Goal: Transaction & Acquisition: Purchase product/service

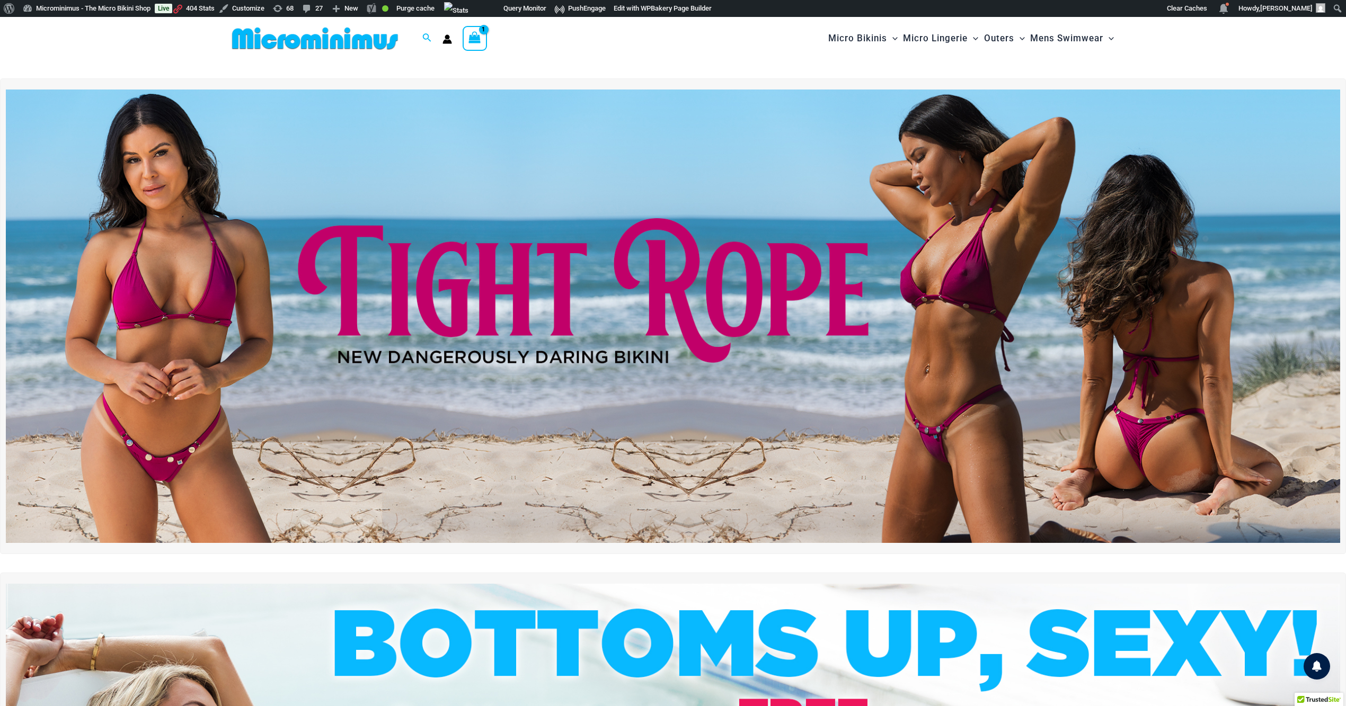
drag, startPoint x: 473, startPoint y: 34, endPoint x: 482, endPoint y: 37, distance: 9.9
click at [473, 34] on icon "View Shopping Cart, 1 items" at bounding box center [475, 37] width 12 height 12
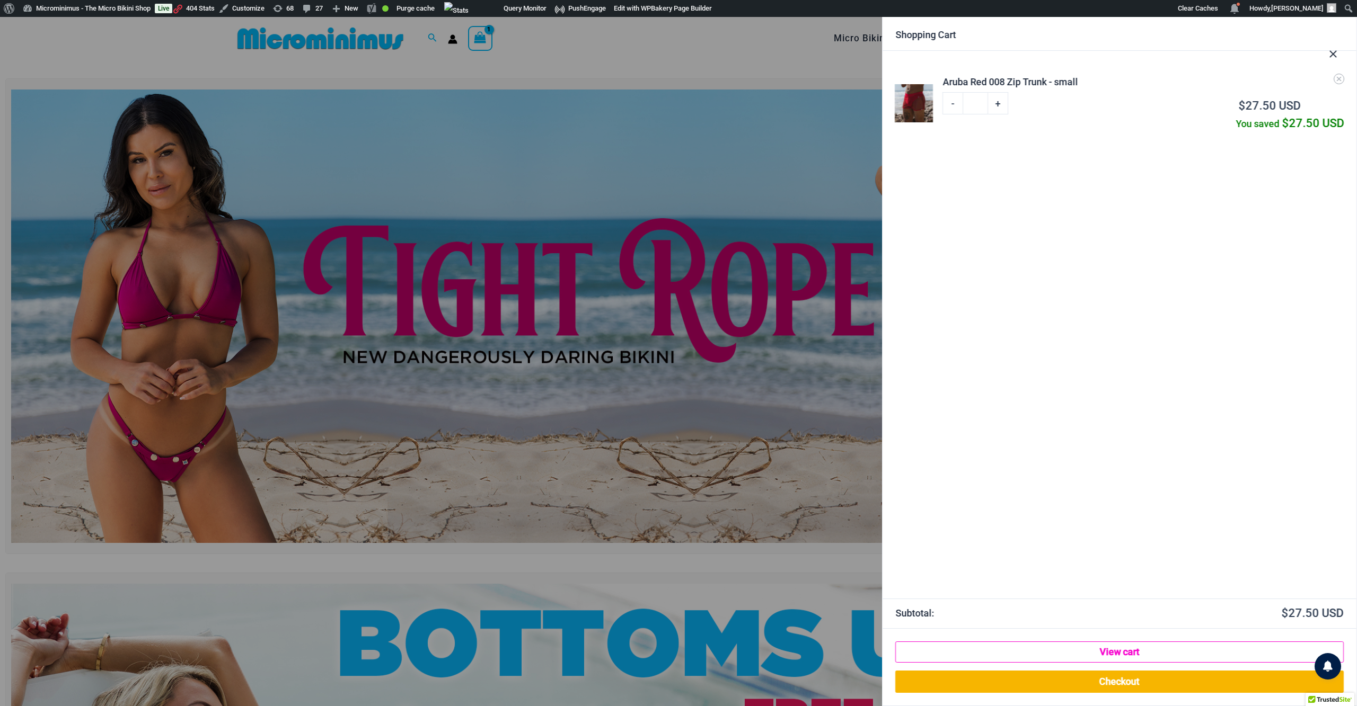
click at [1123, 648] on link "View cart" at bounding box center [1119, 652] width 448 height 21
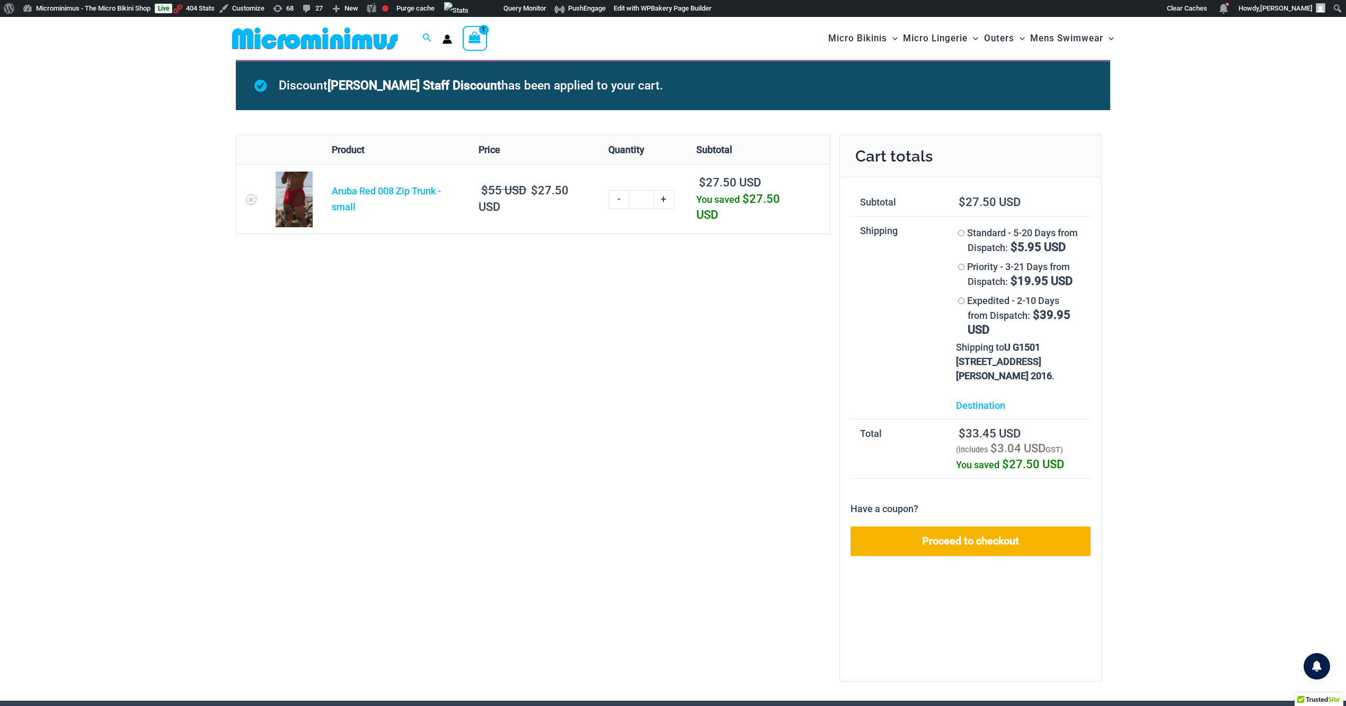
click at [989, 512] on div "Have a coupon? coupon: Apply" at bounding box center [971, 509] width 240 height 16
click at [960, 548] on link "Proceed to checkout" at bounding box center [971, 542] width 240 height 30
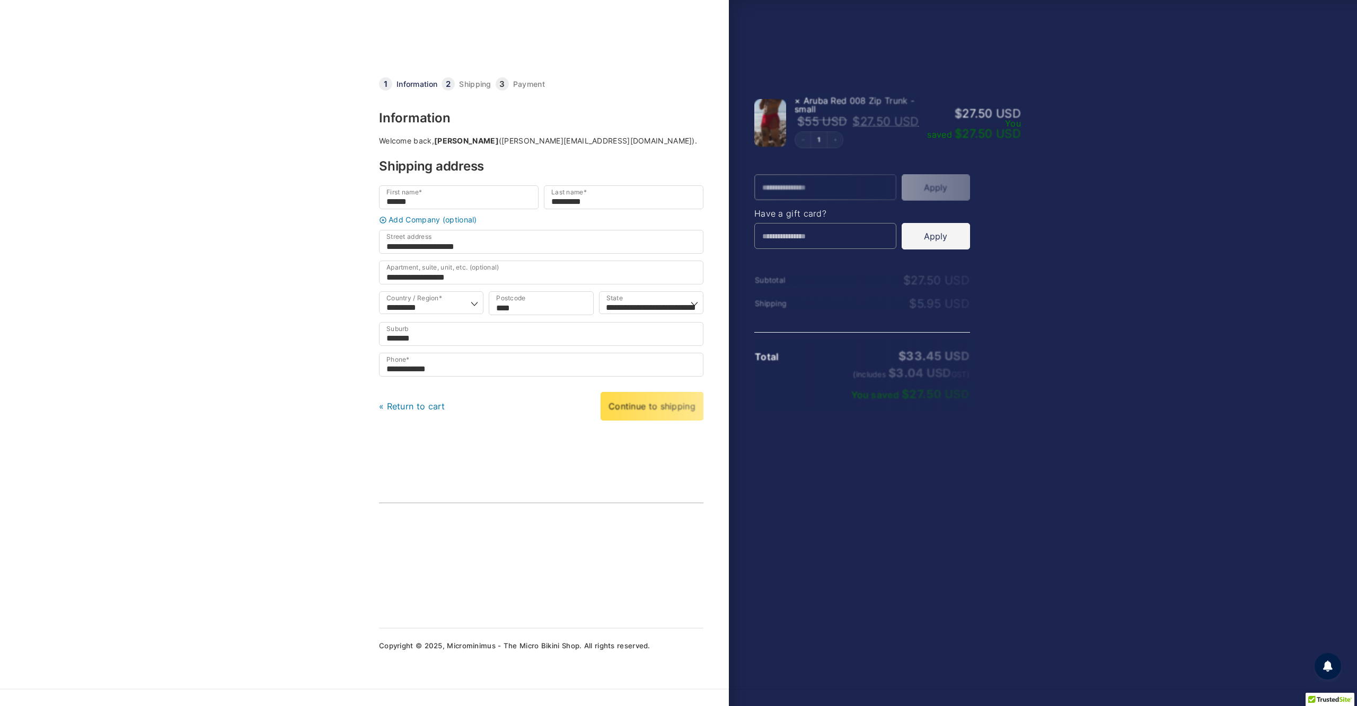
select select "***"
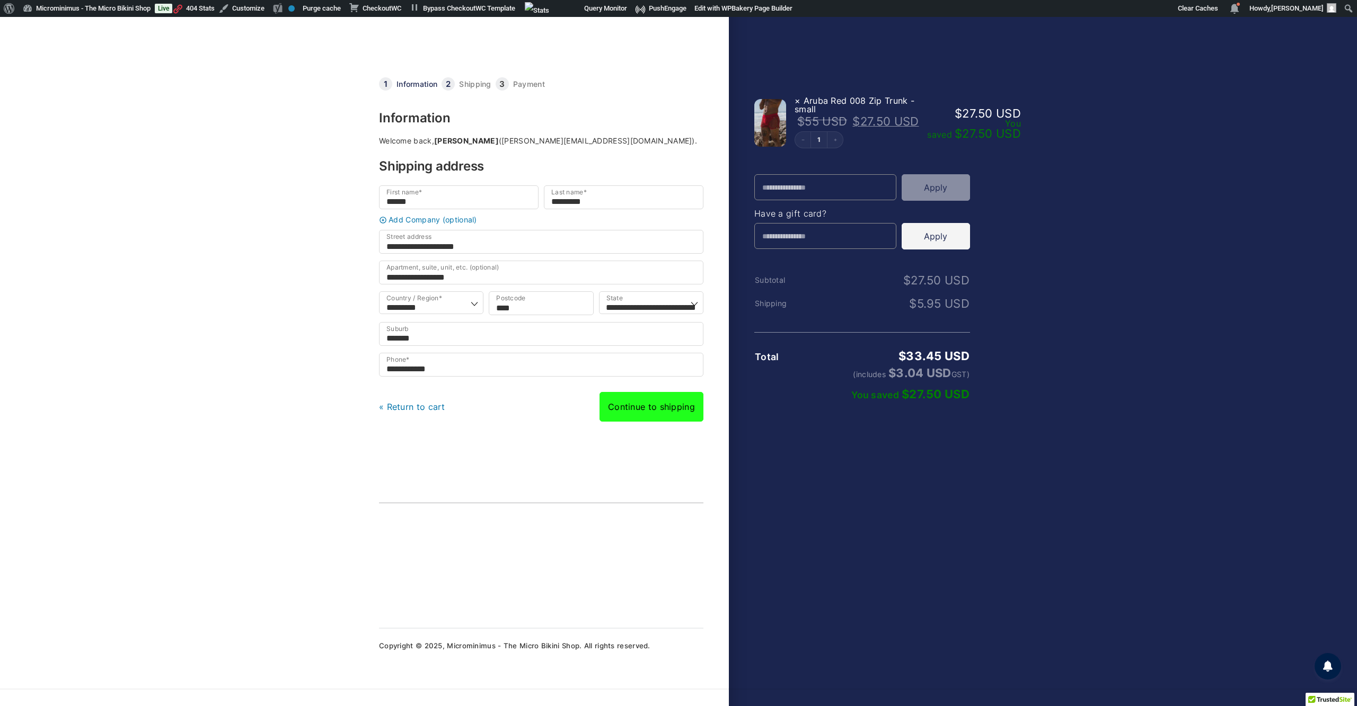
click at [646, 414] on link "Continue to shipping" at bounding box center [651, 407] width 104 height 30
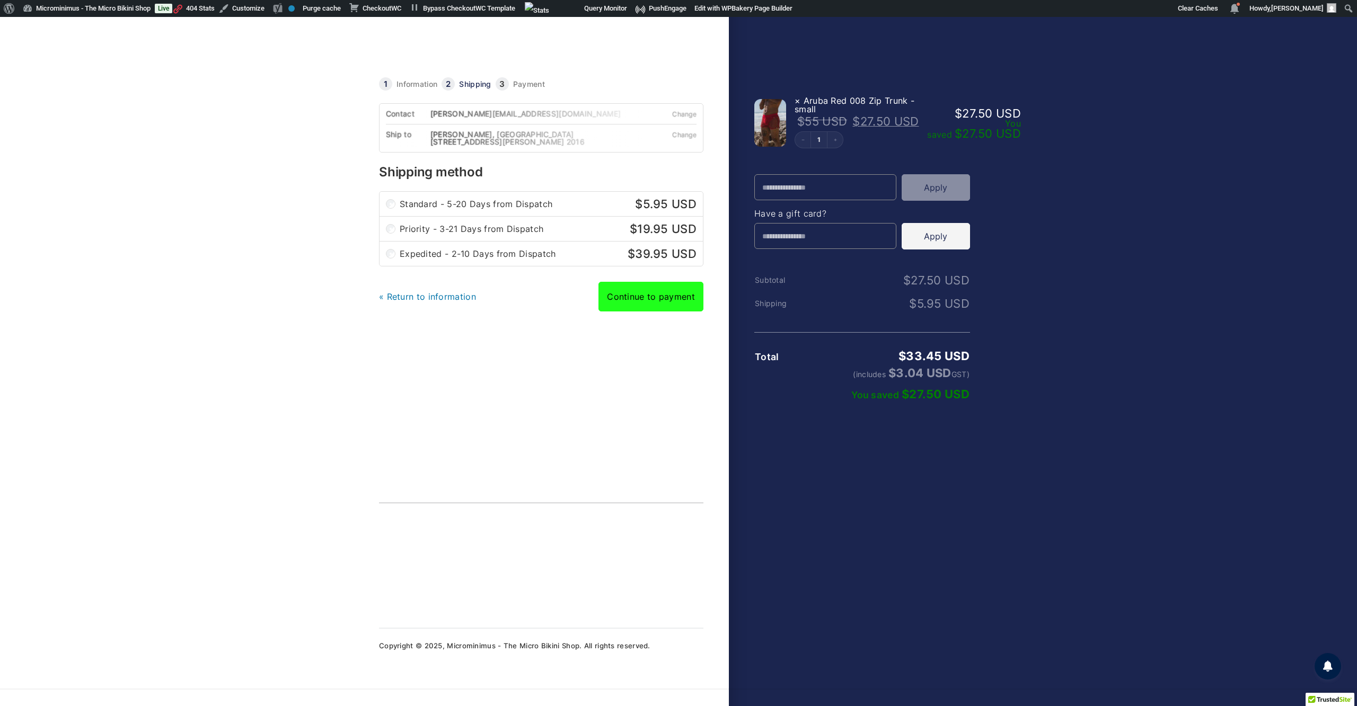
click at [665, 312] on link "Continue to payment" at bounding box center [650, 297] width 105 height 30
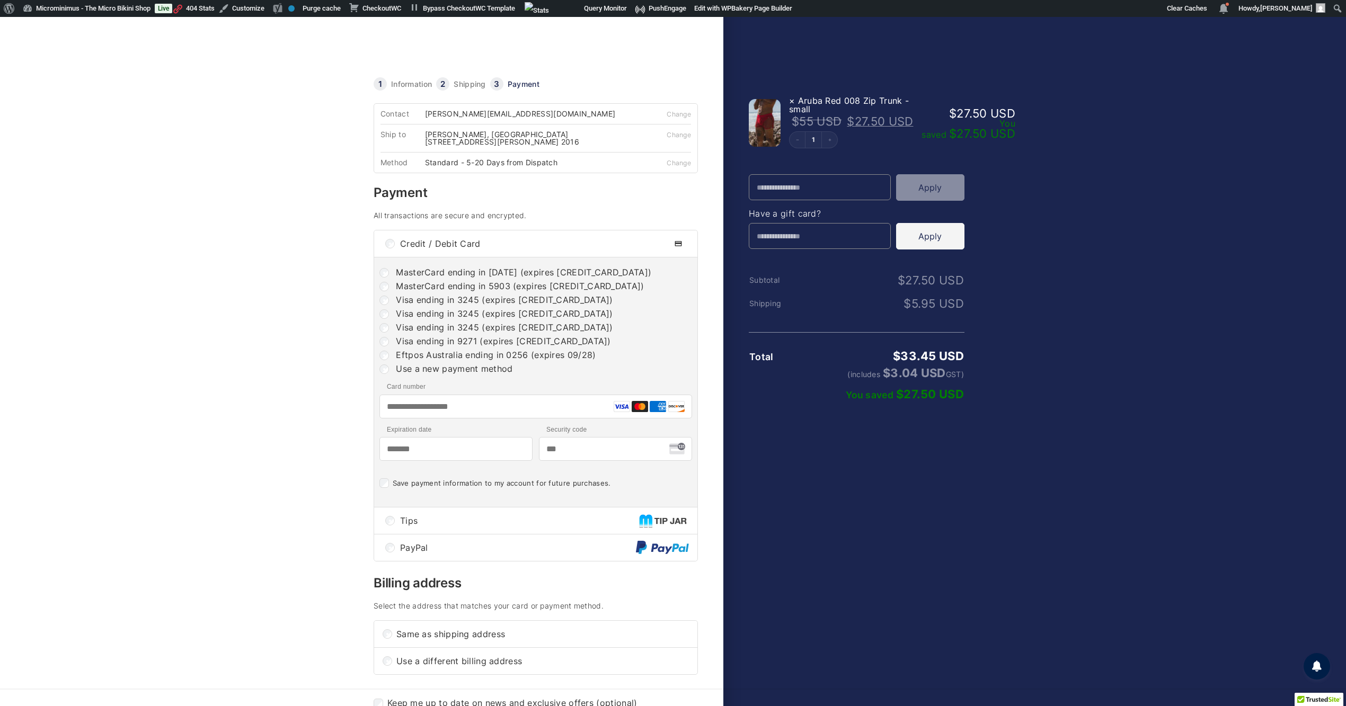
click at [306, 289] on body "Checkout | Microminimus - The Micro Bikini Shop Cart Information Shipping Payme…" at bounding box center [673, 353] width 1346 height 672
click at [422, 42] on link at bounding box center [482, 51] width 217 height 34
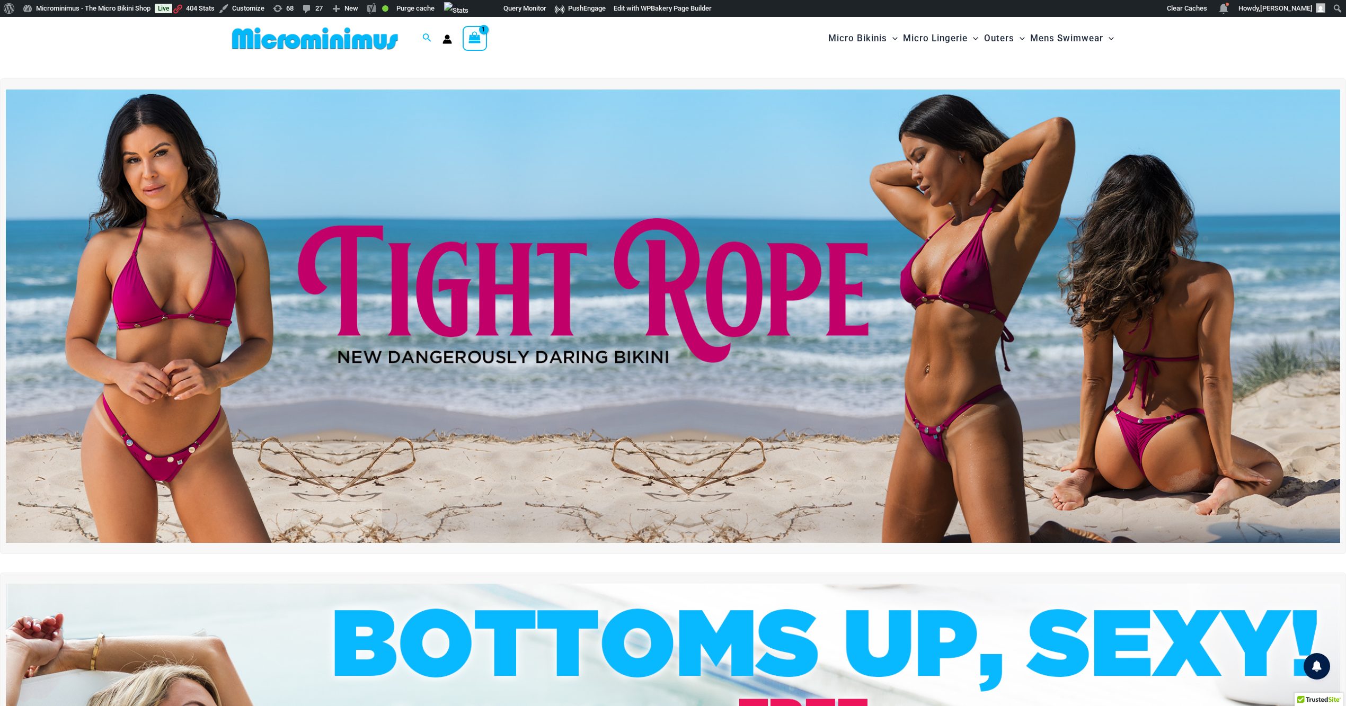
drag, startPoint x: 481, startPoint y: 47, endPoint x: 477, endPoint y: 40, distance: 7.6
click at [480, 47] on div "View Shopping Cart, 1 items" at bounding box center [475, 38] width 24 height 24
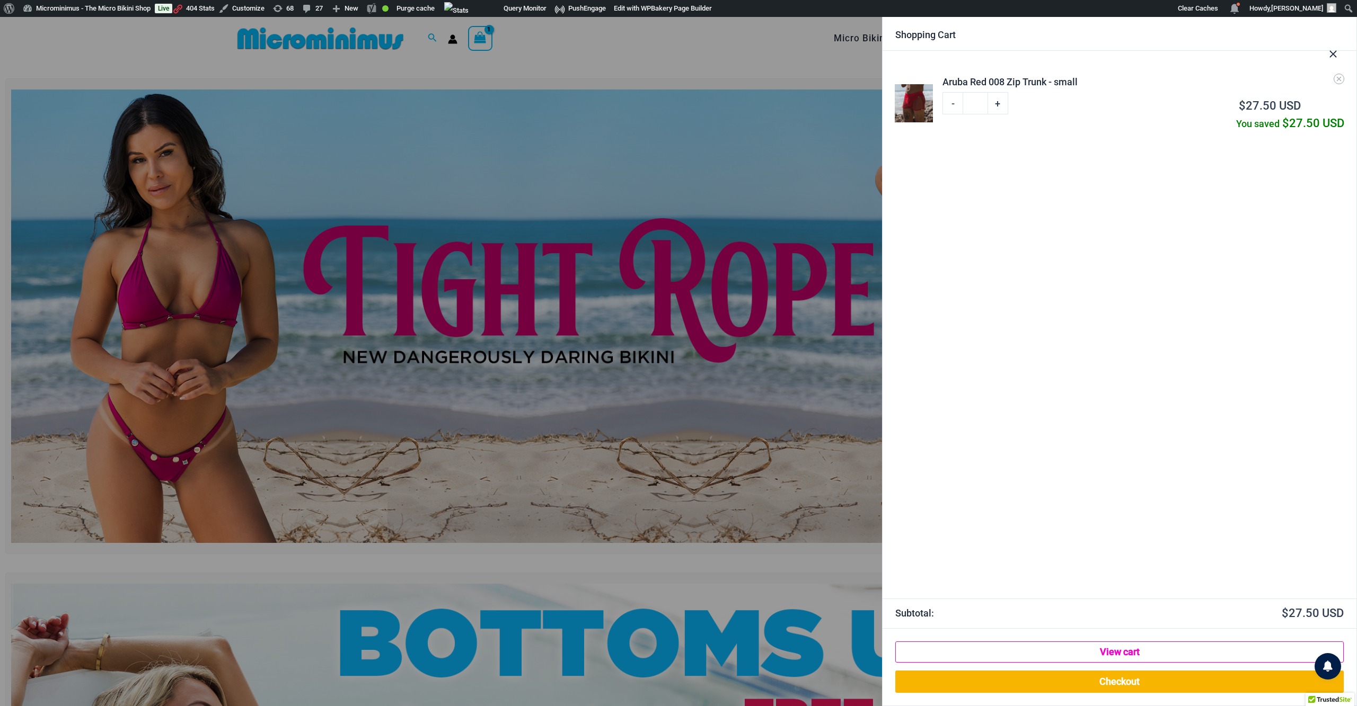
click at [1139, 651] on link "View cart" at bounding box center [1119, 652] width 448 height 21
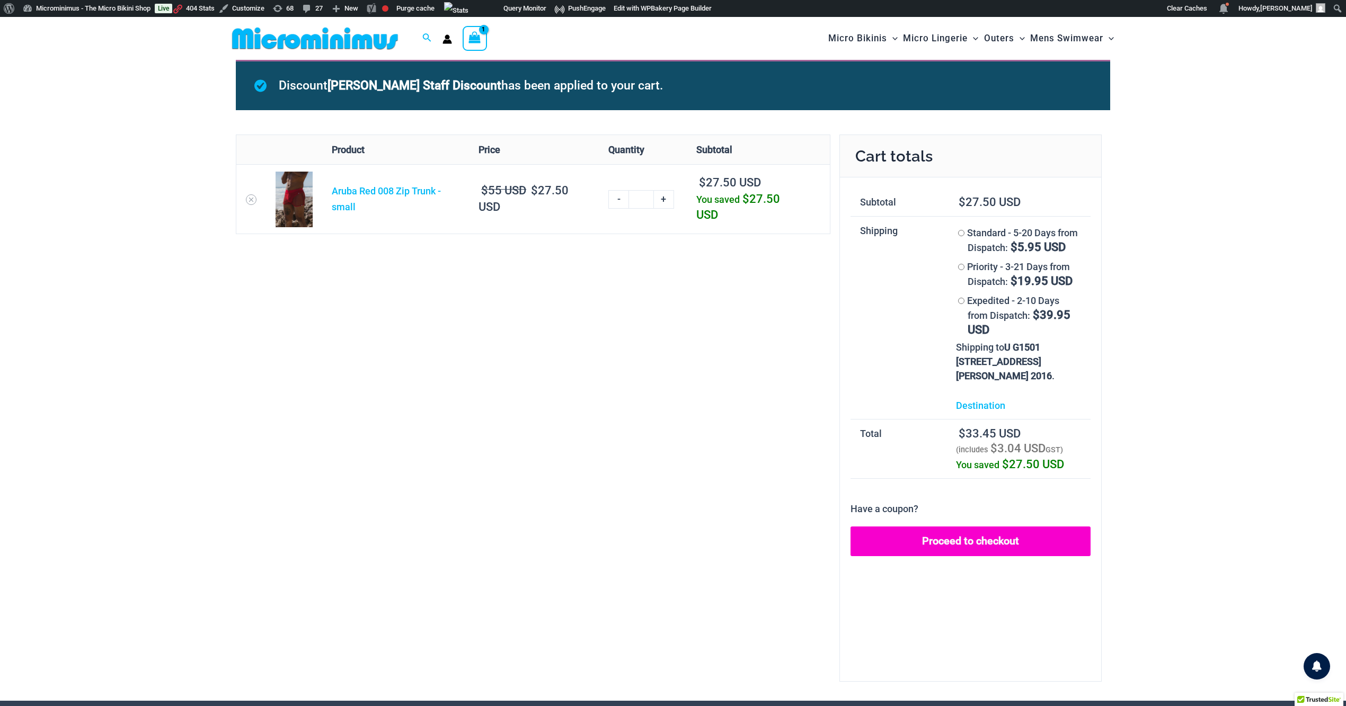
click at [974, 539] on link "Proceed to checkout" at bounding box center [971, 542] width 240 height 30
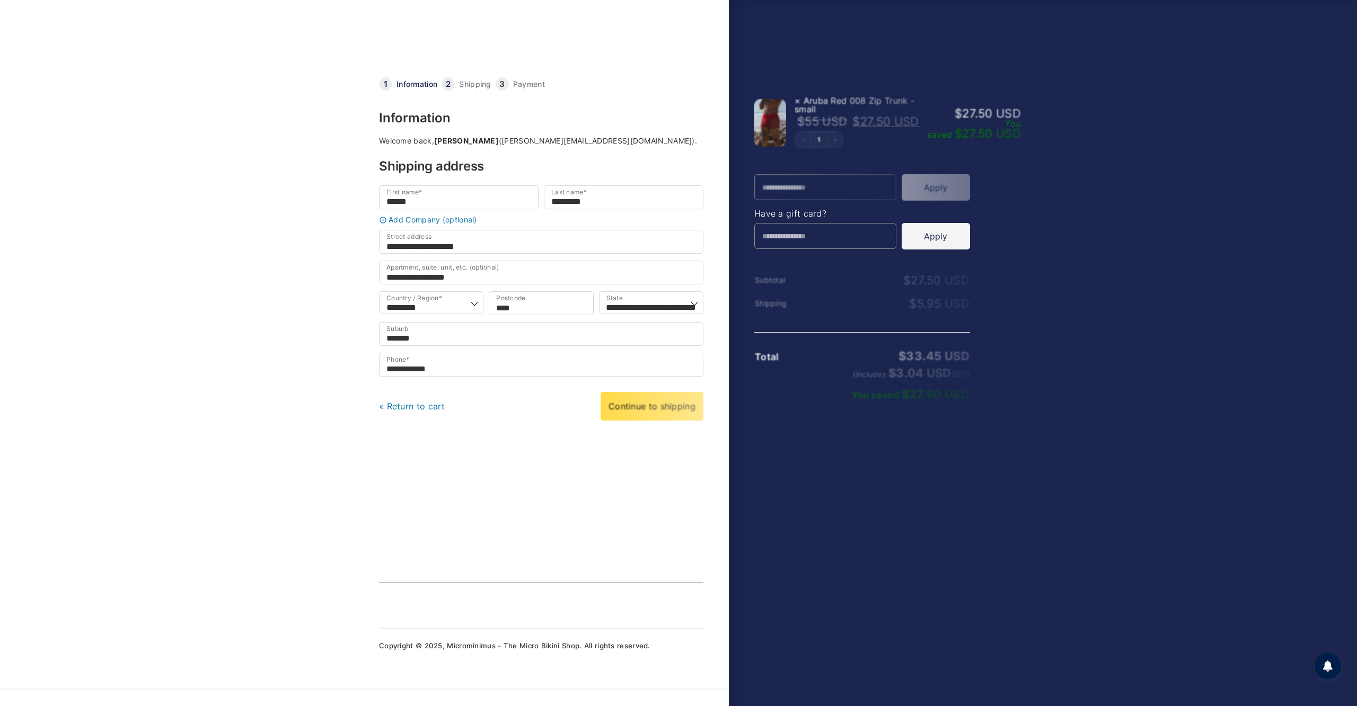
select select "***"
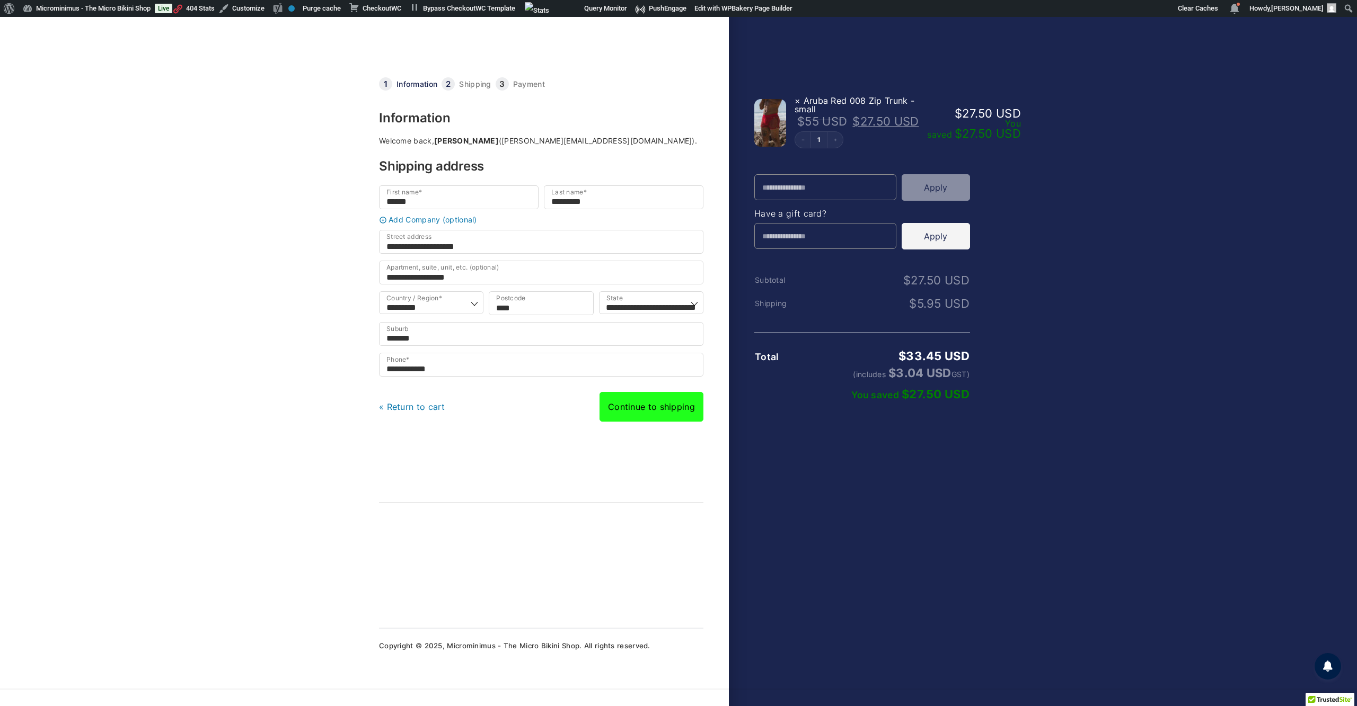
click at [653, 420] on link "Continue to shipping" at bounding box center [651, 407] width 104 height 30
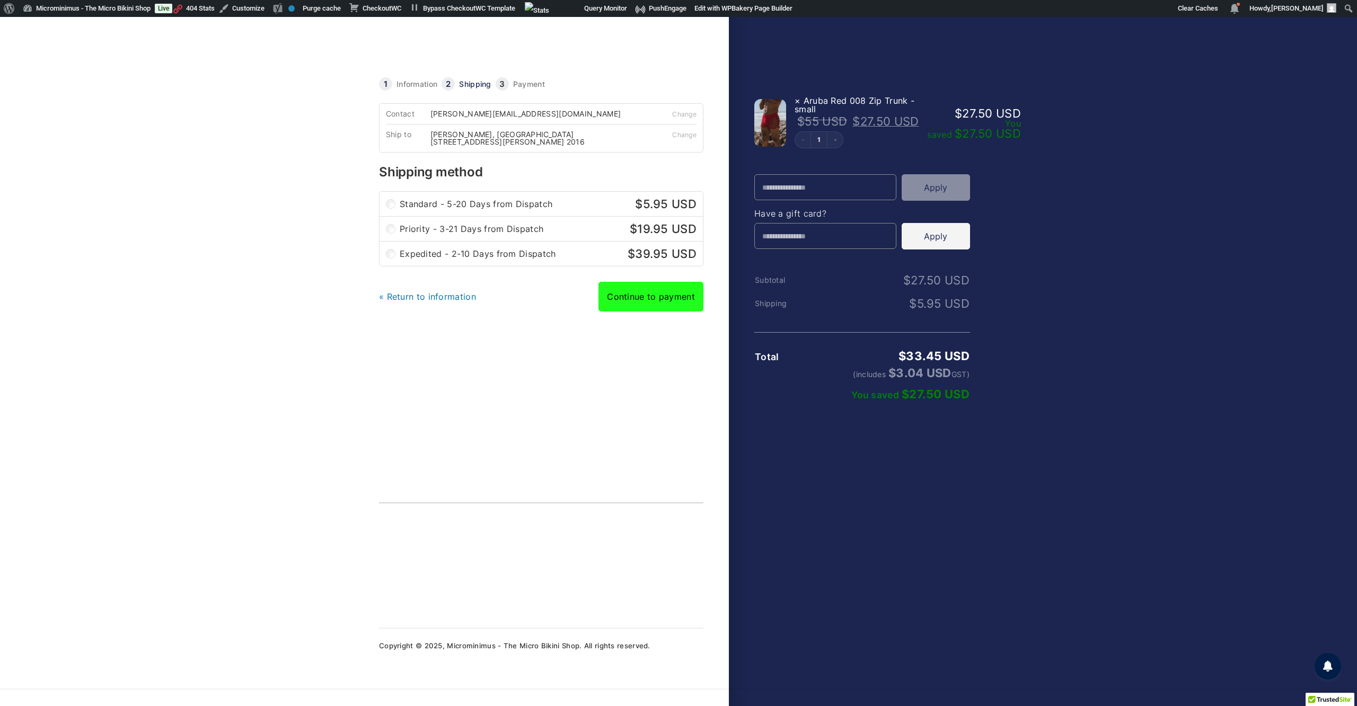
click at [644, 309] on link "Continue to payment" at bounding box center [650, 297] width 105 height 30
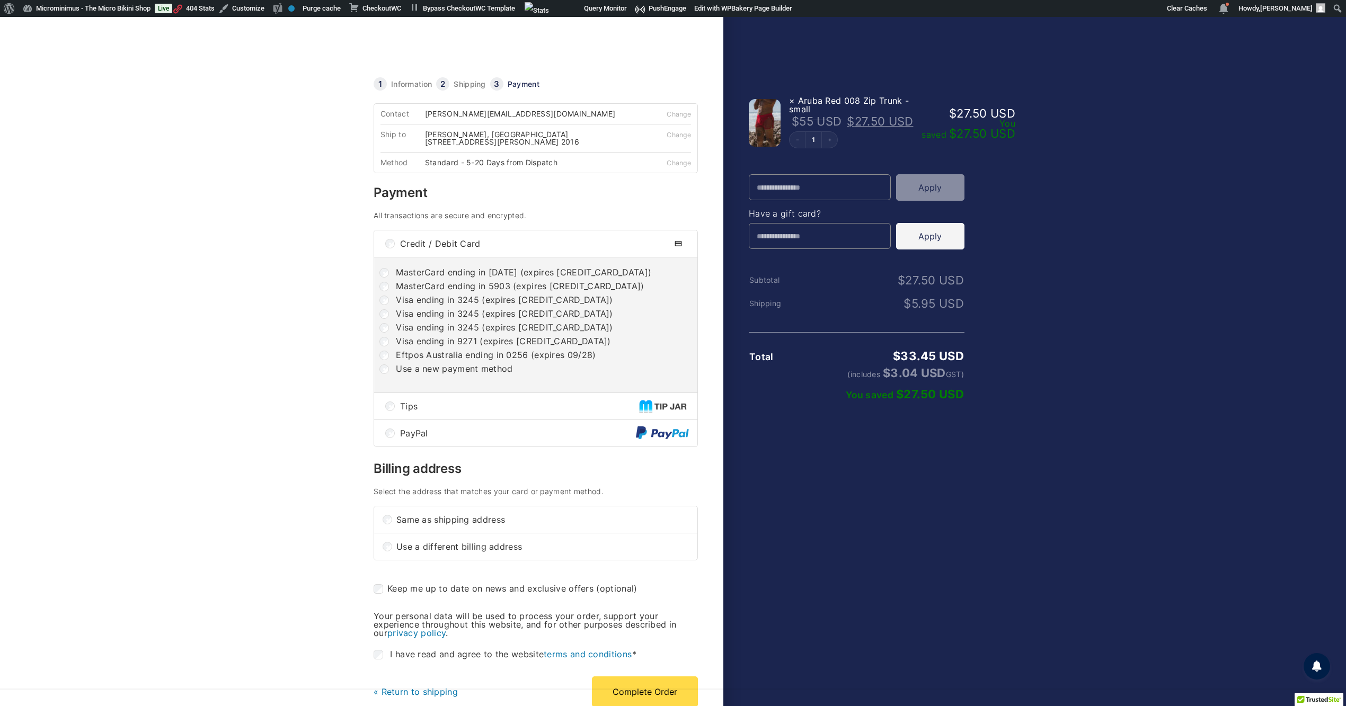
click at [411, 420] on div "Tips" at bounding box center [535, 406] width 323 height 26
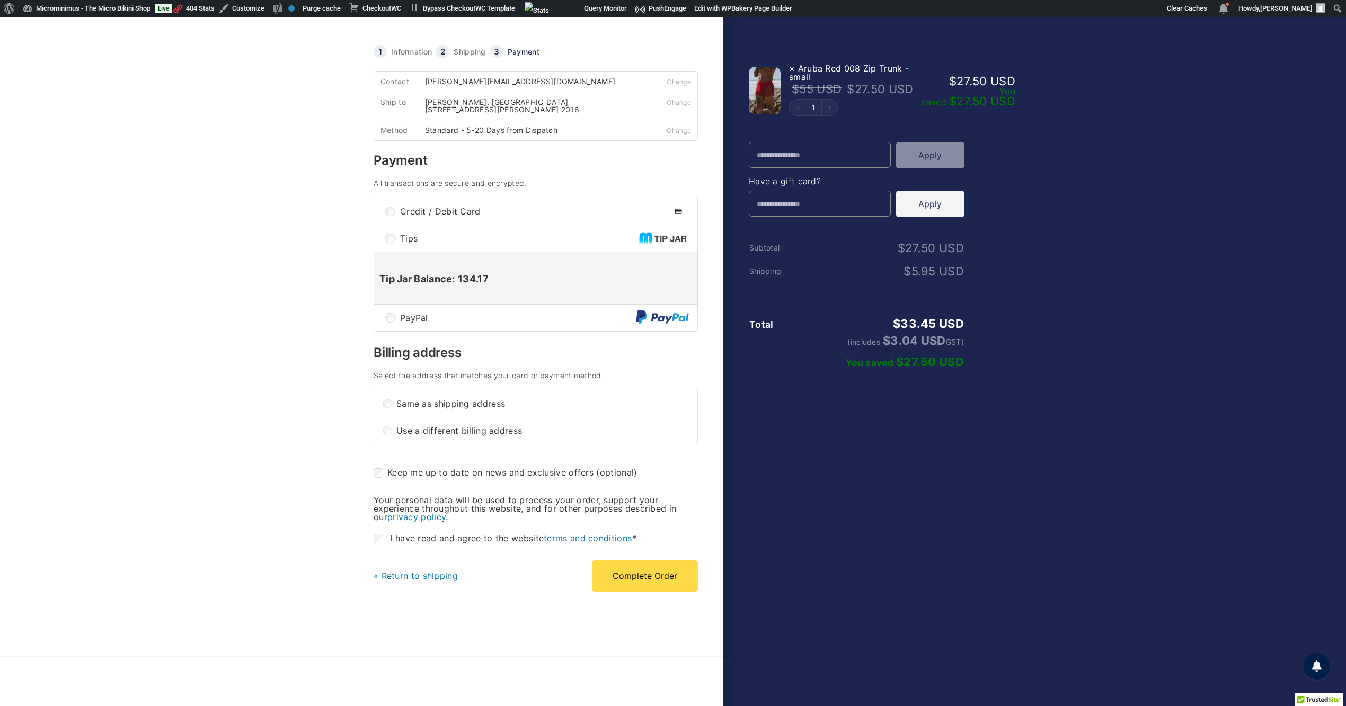
scroll to position [50, 0]
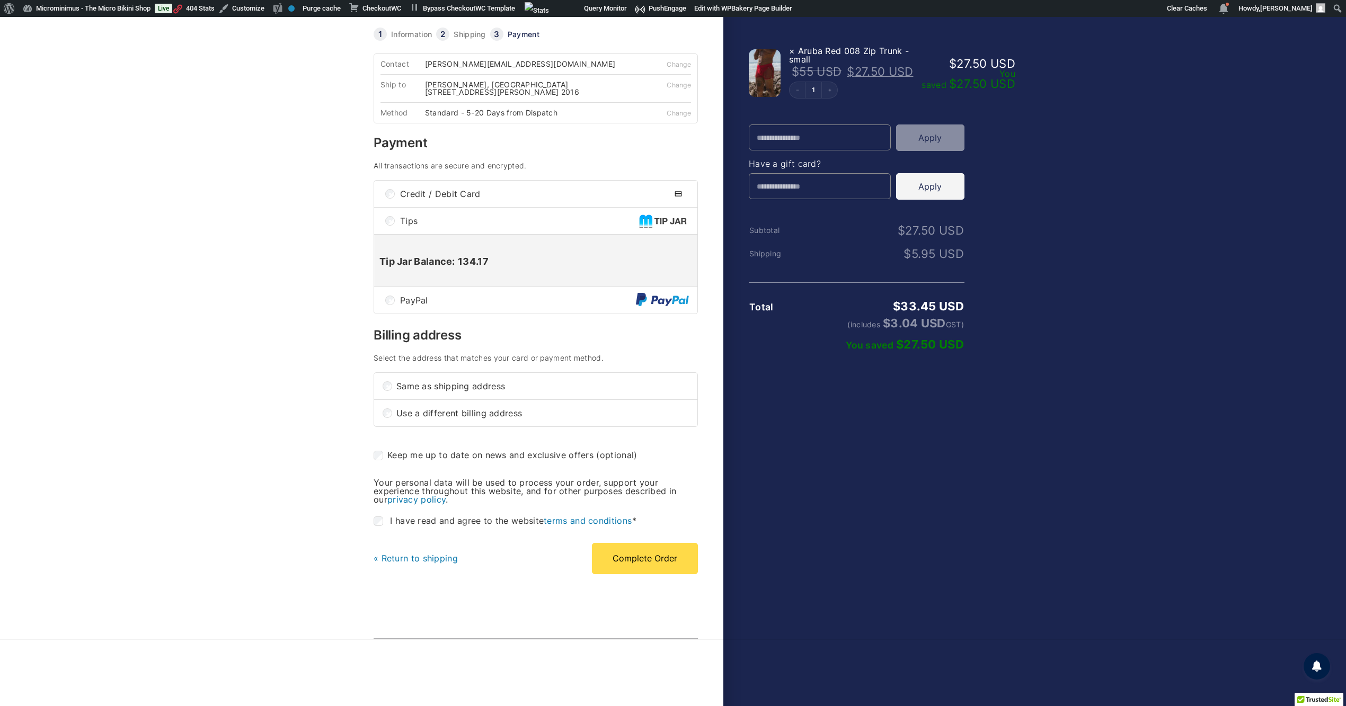
click at [414, 564] on link "« Return to shipping" at bounding box center [416, 558] width 84 height 11
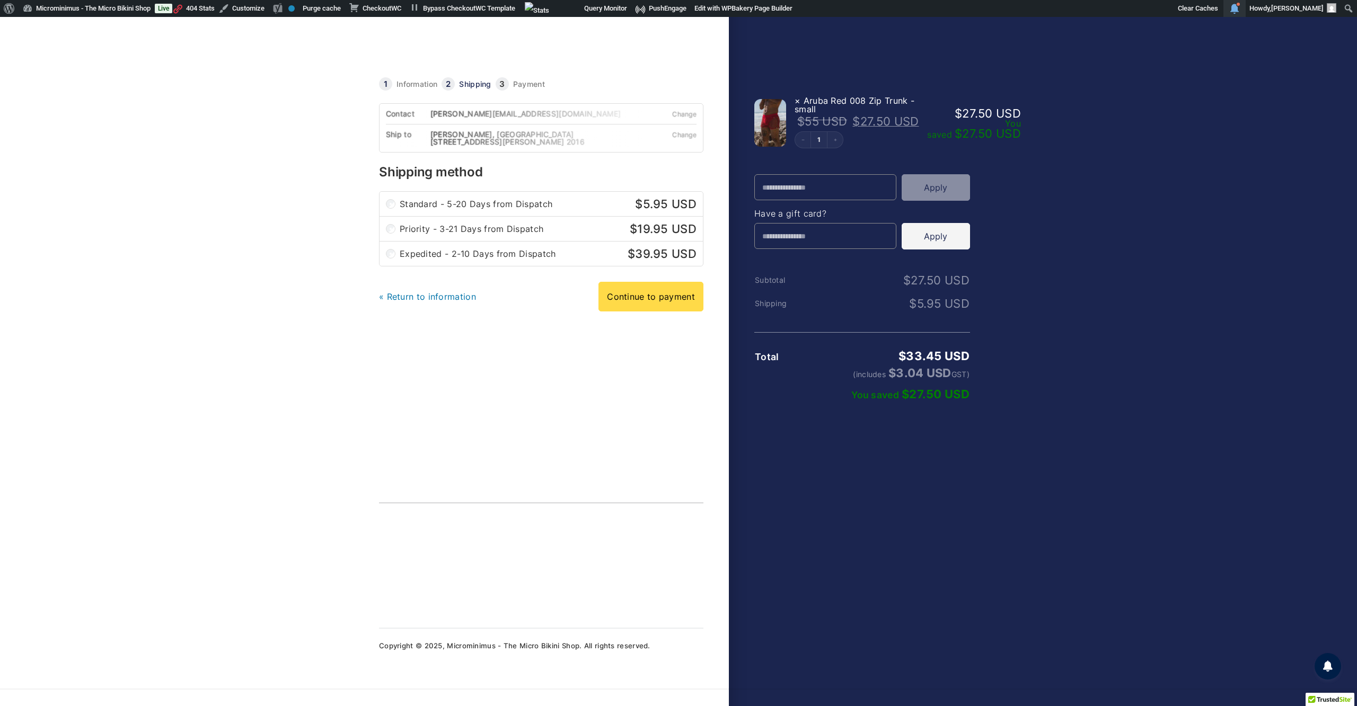
drag, startPoint x: 1254, startPoint y: 10, endPoint x: 1248, endPoint y: 7, distance: 5.7
click at [1226, 10] on span "Toolbar" at bounding box center [1226, 8] width 0 height 17
click at [431, 302] on link "« Return to information" at bounding box center [427, 296] width 97 height 11
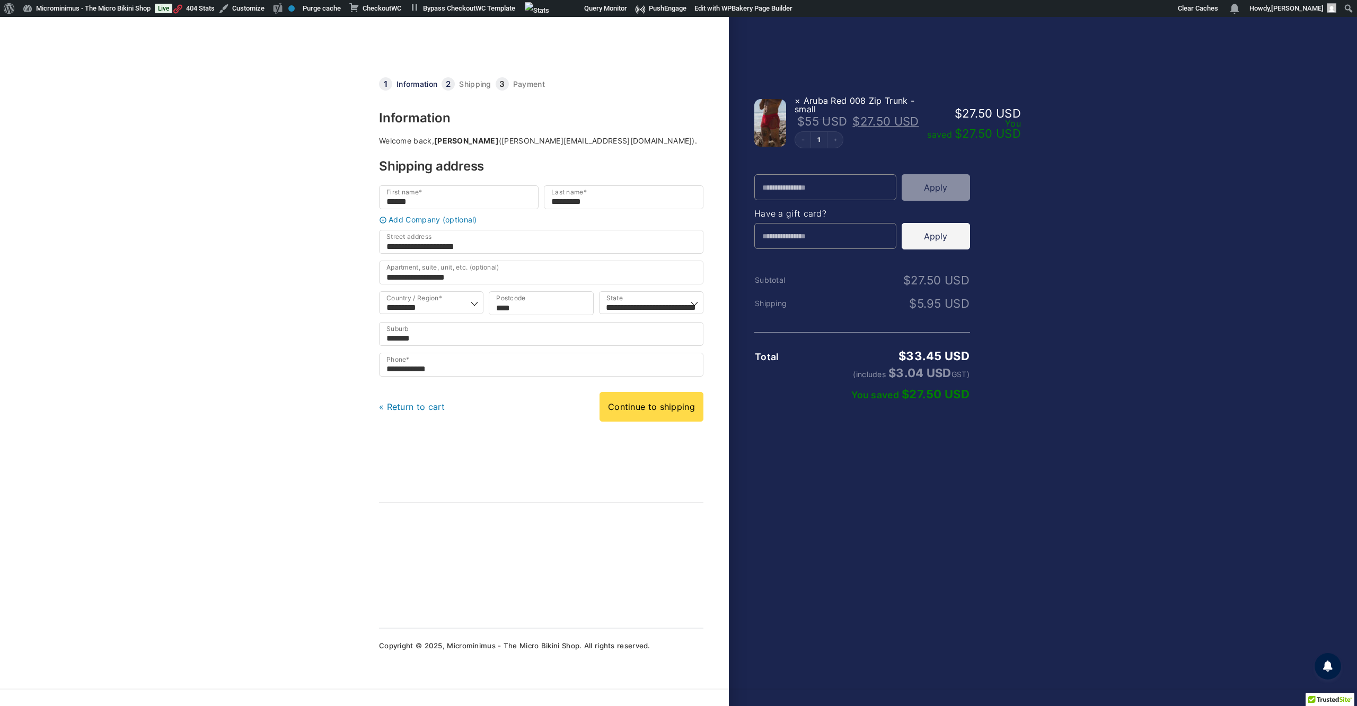
click at [454, 60] on link at bounding box center [487, 51] width 217 height 34
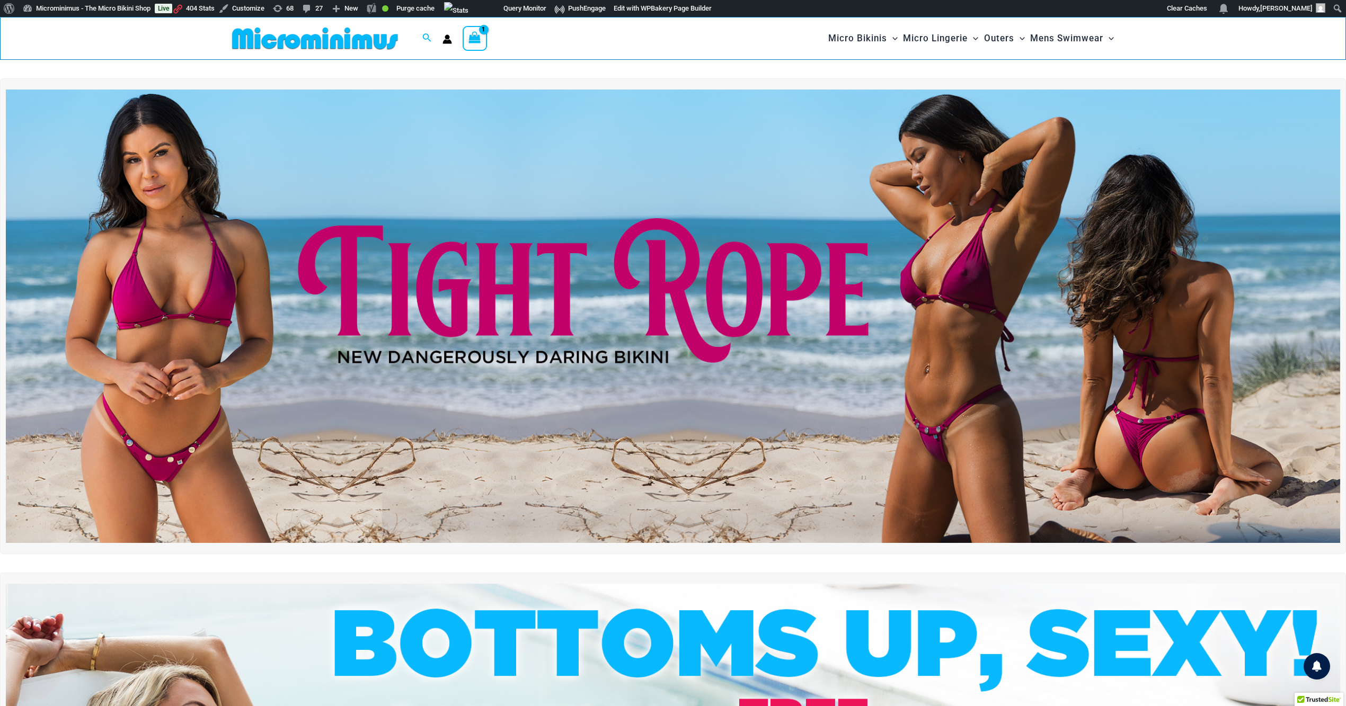
click at [468, 35] on icon "View Shopping Cart, 1 items" at bounding box center [474, 37] width 12 height 12
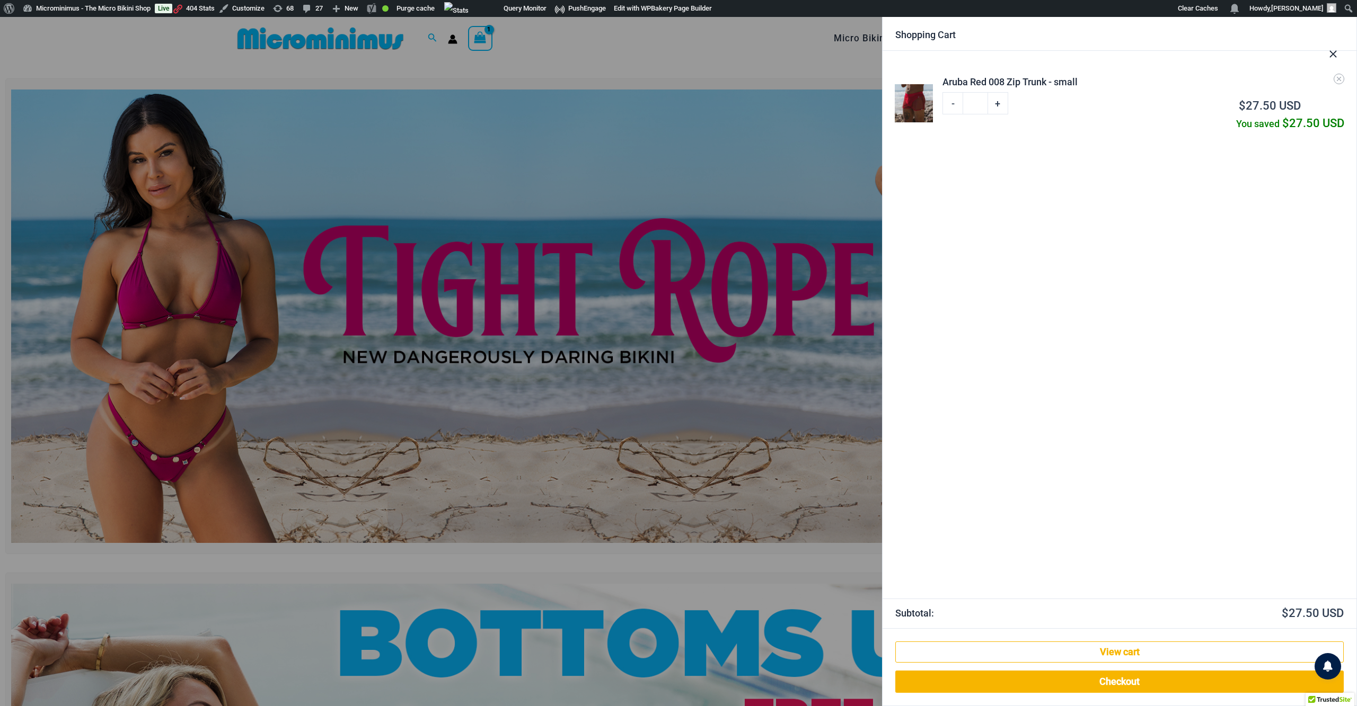
click at [488, 32] on div at bounding box center [678, 353] width 1357 height 706
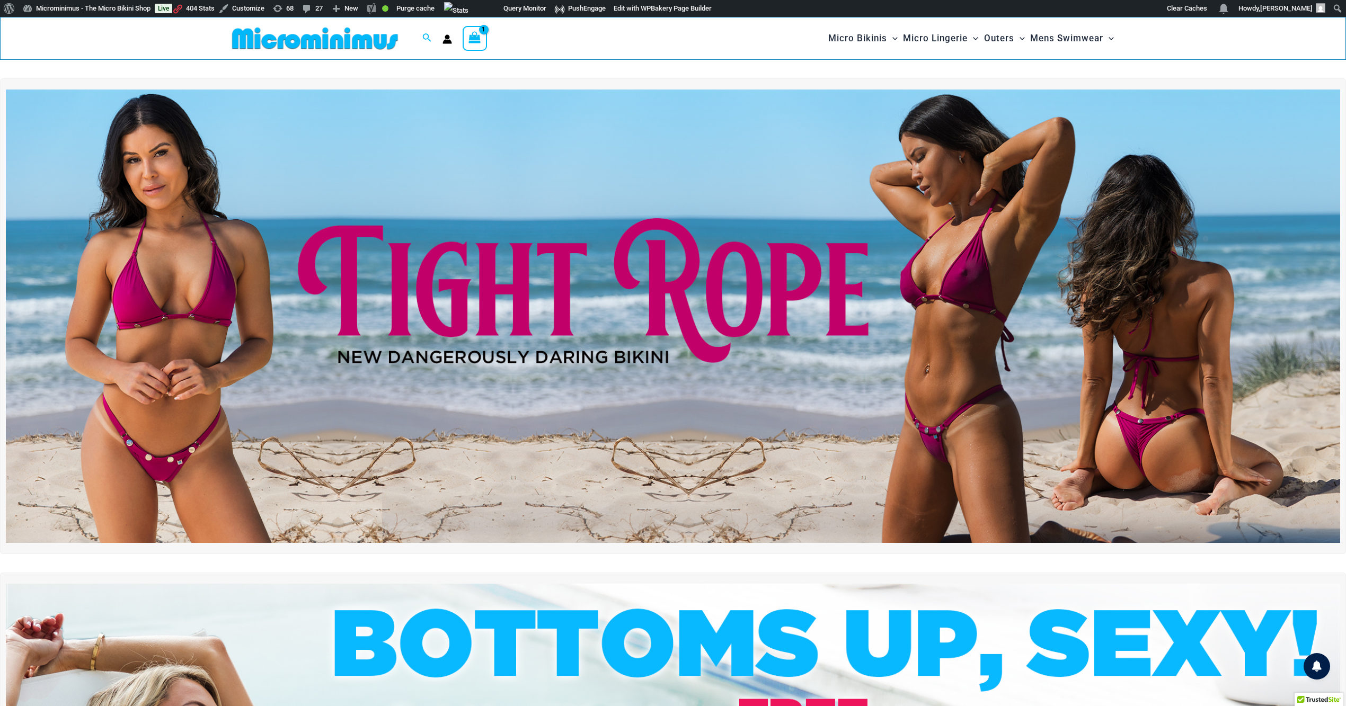
click at [481, 32] on icon "View Shopping Cart, 1 items" at bounding box center [474, 37] width 14 height 15
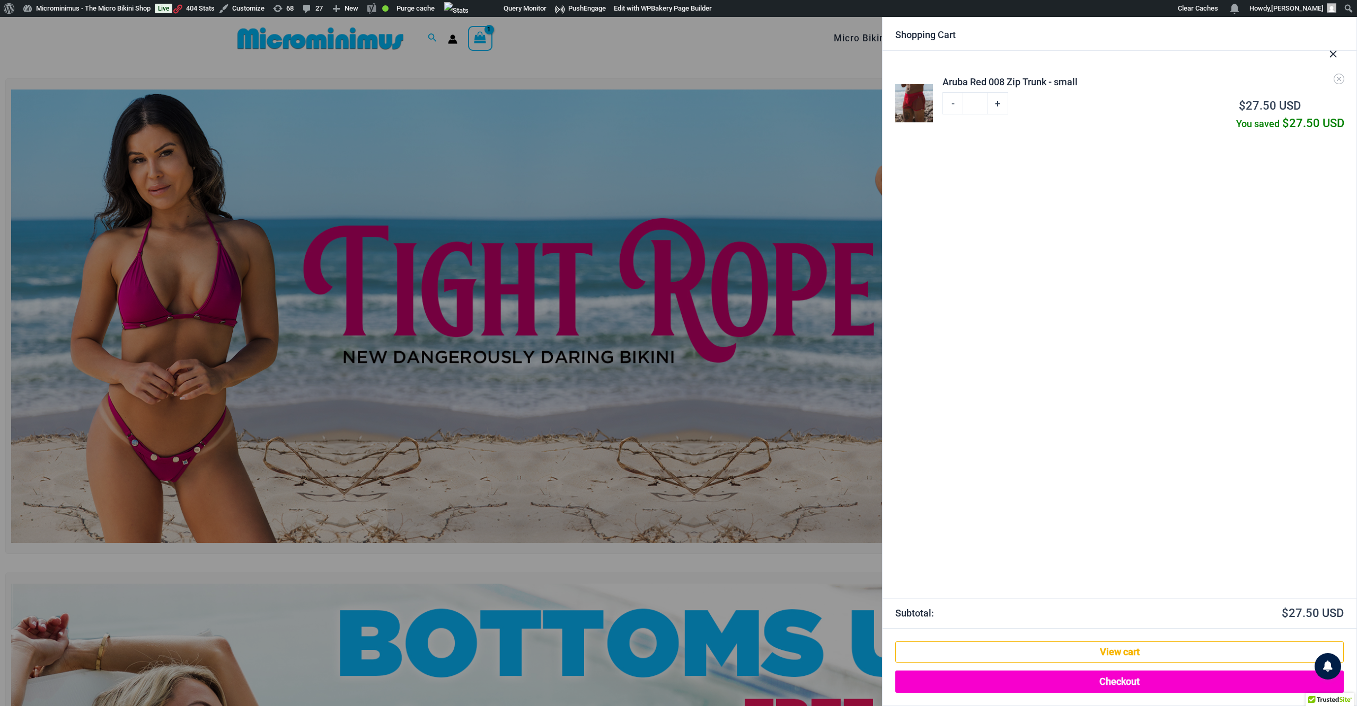
click at [1114, 681] on link "Checkout" at bounding box center [1119, 682] width 448 height 22
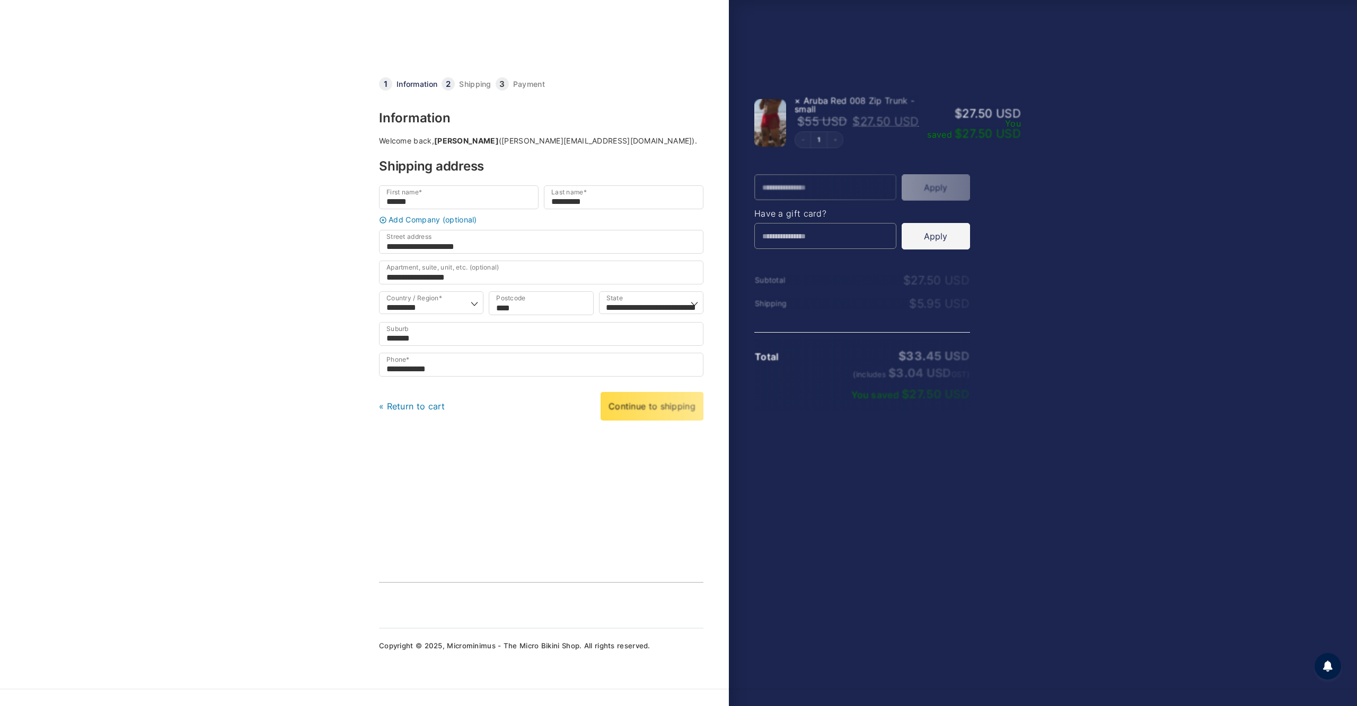
select select "***"
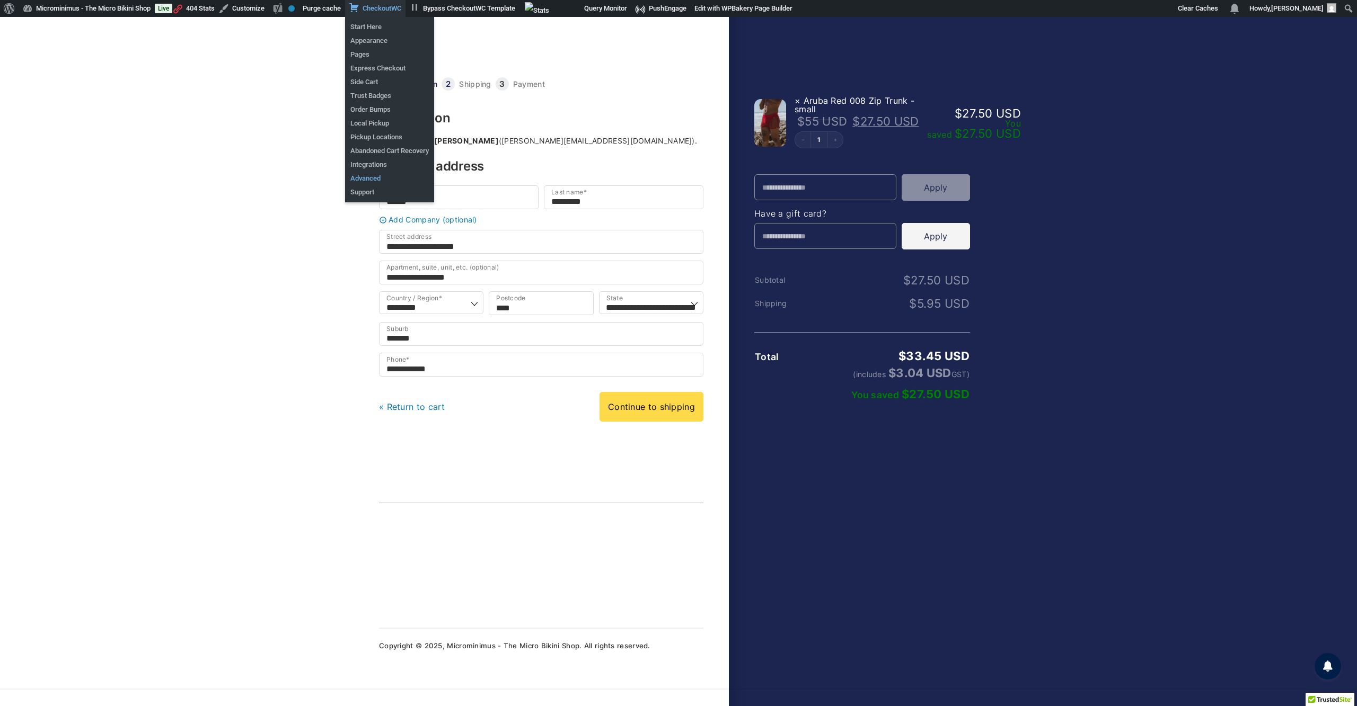
click at [434, 179] on link "Advanced" at bounding box center [389, 179] width 89 height 14
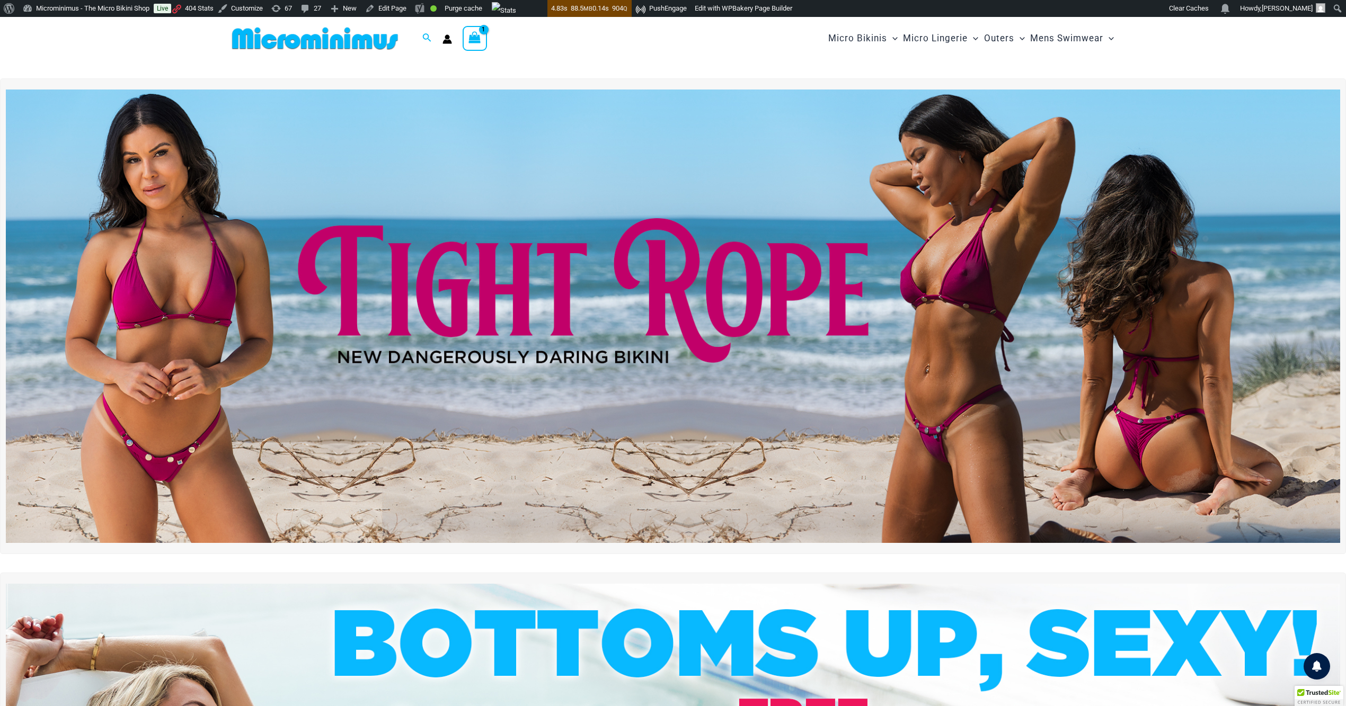
click at [476, 50] on div "View Shopping Cart, 1 items" at bounding box center [475, 38] width 24 height 24
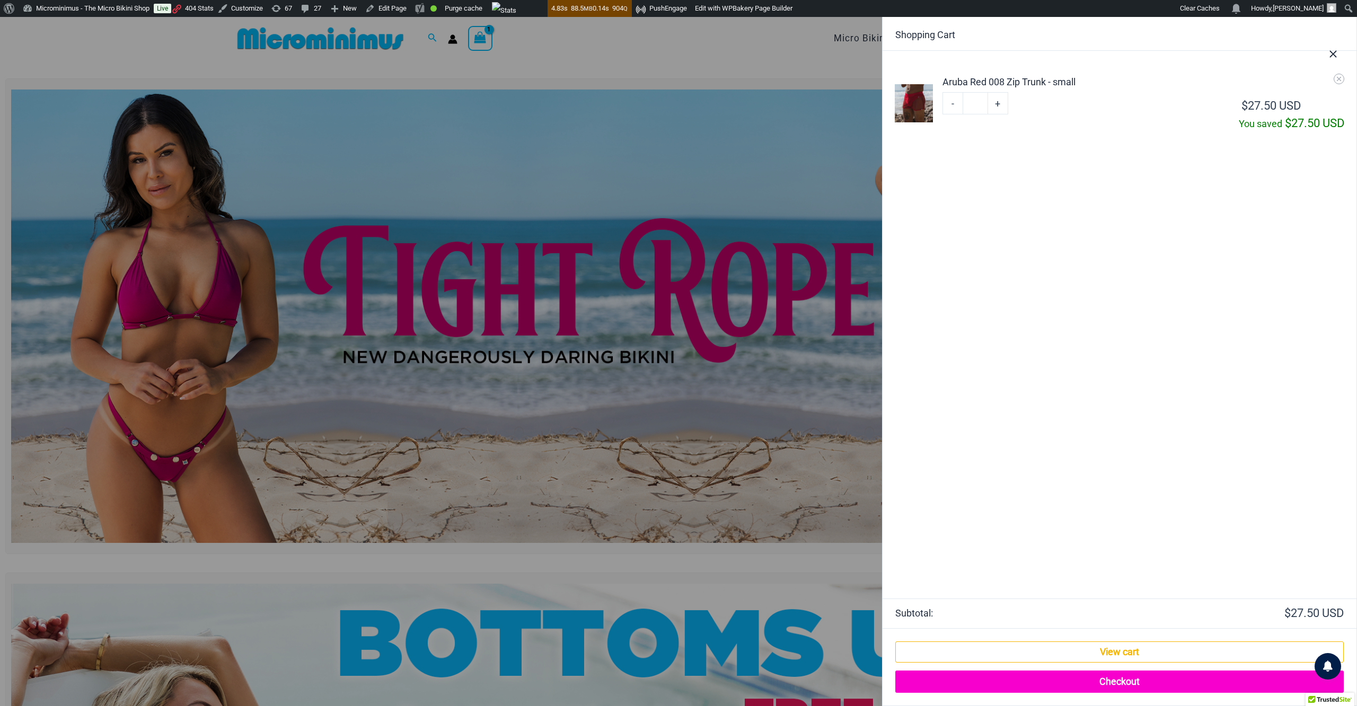
click at [1119, 676] on link "Checkout" at bounding box center [1119, 682] width 448 height 22
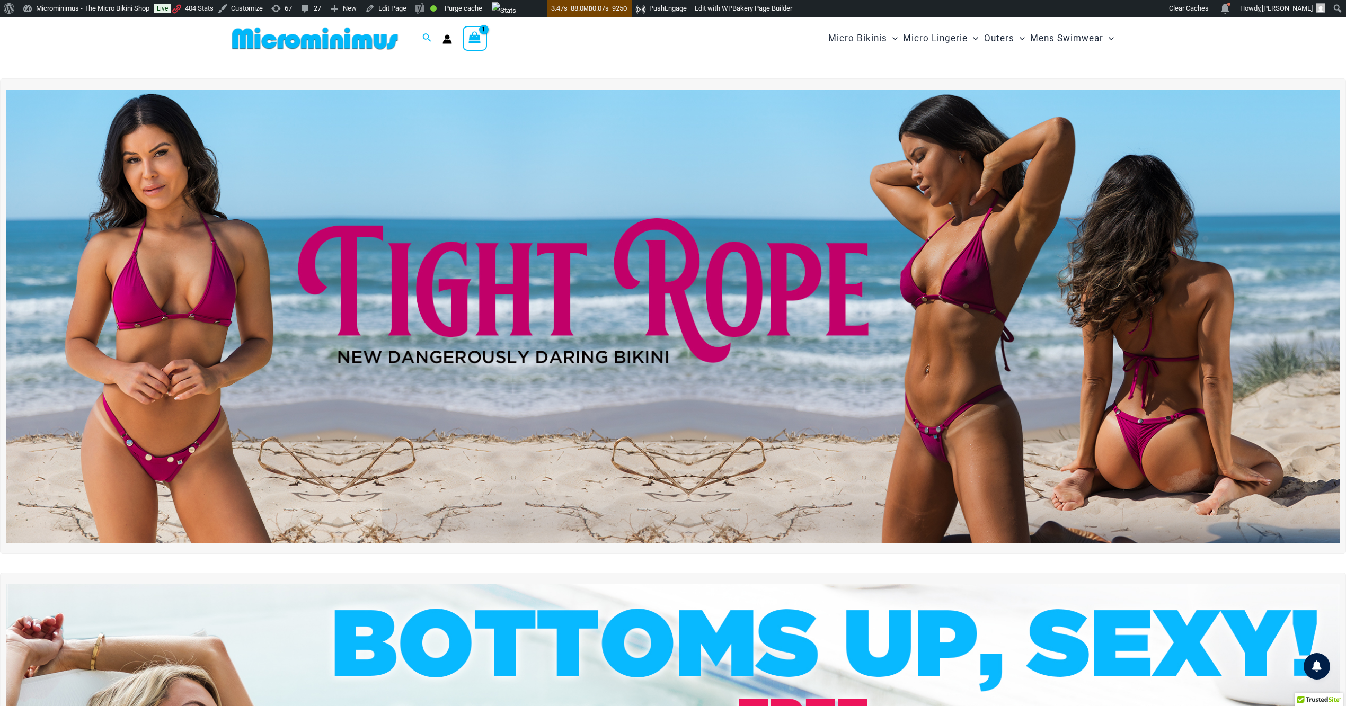
click at [471, 33] on icon "View Shopping Cart, 1 items" at bounding box center [474, 37] width 12 height 12
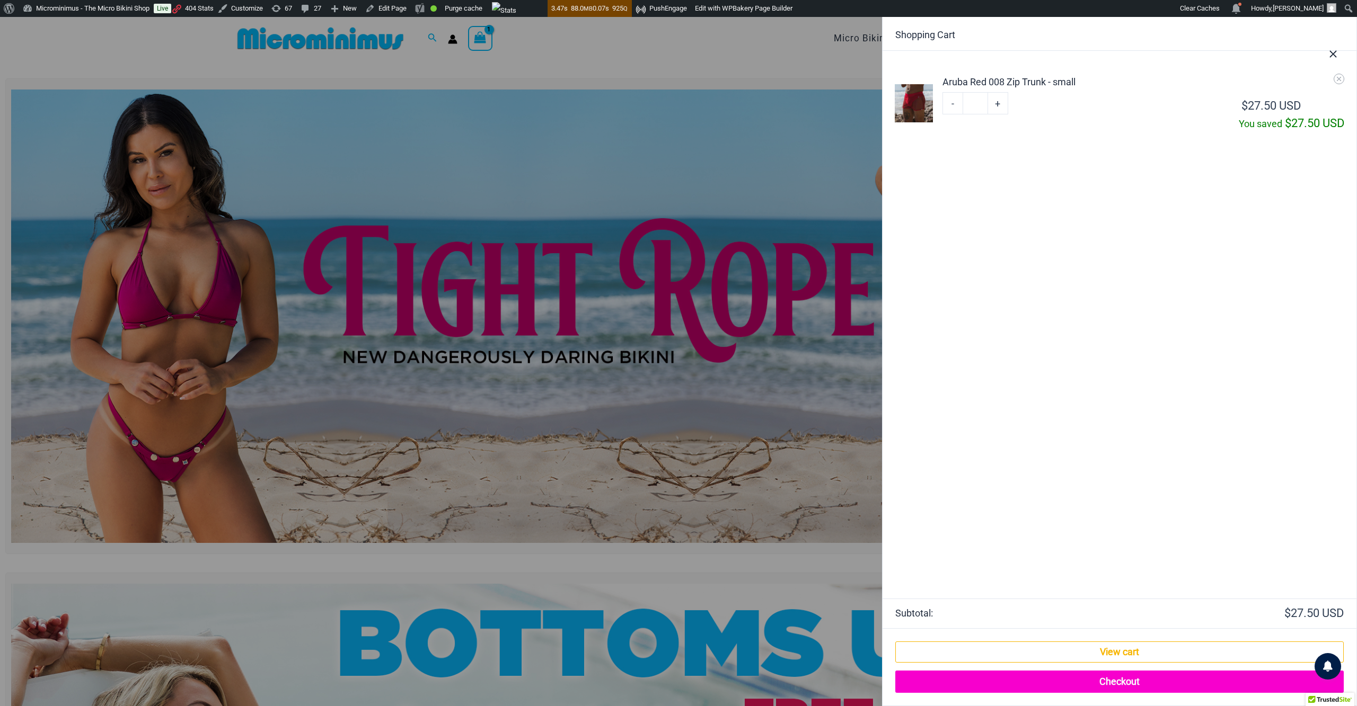
click at [1139, 678] on link "Checkout" at bounding box center [1119, 682] width 448 height 22
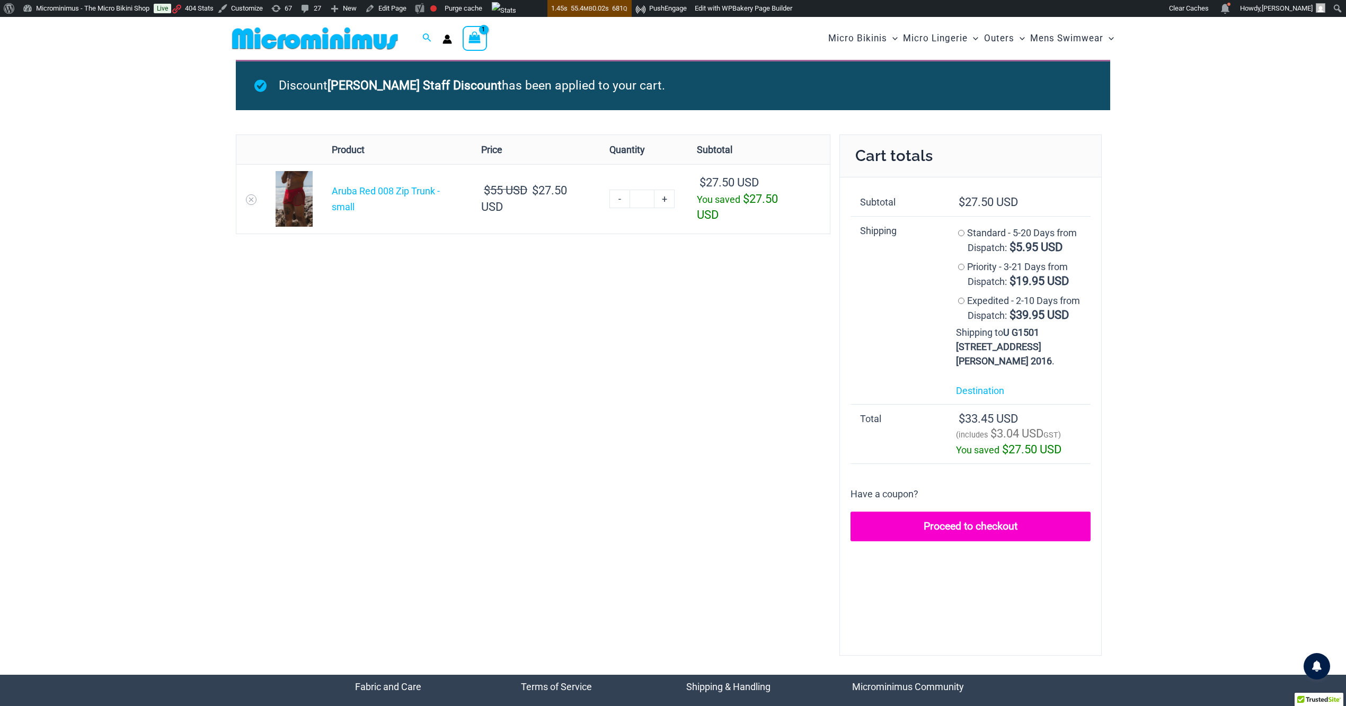
click at [965, 537] on link "Proceed to checkout" at bounding box center [971, 527] width 240 height 30
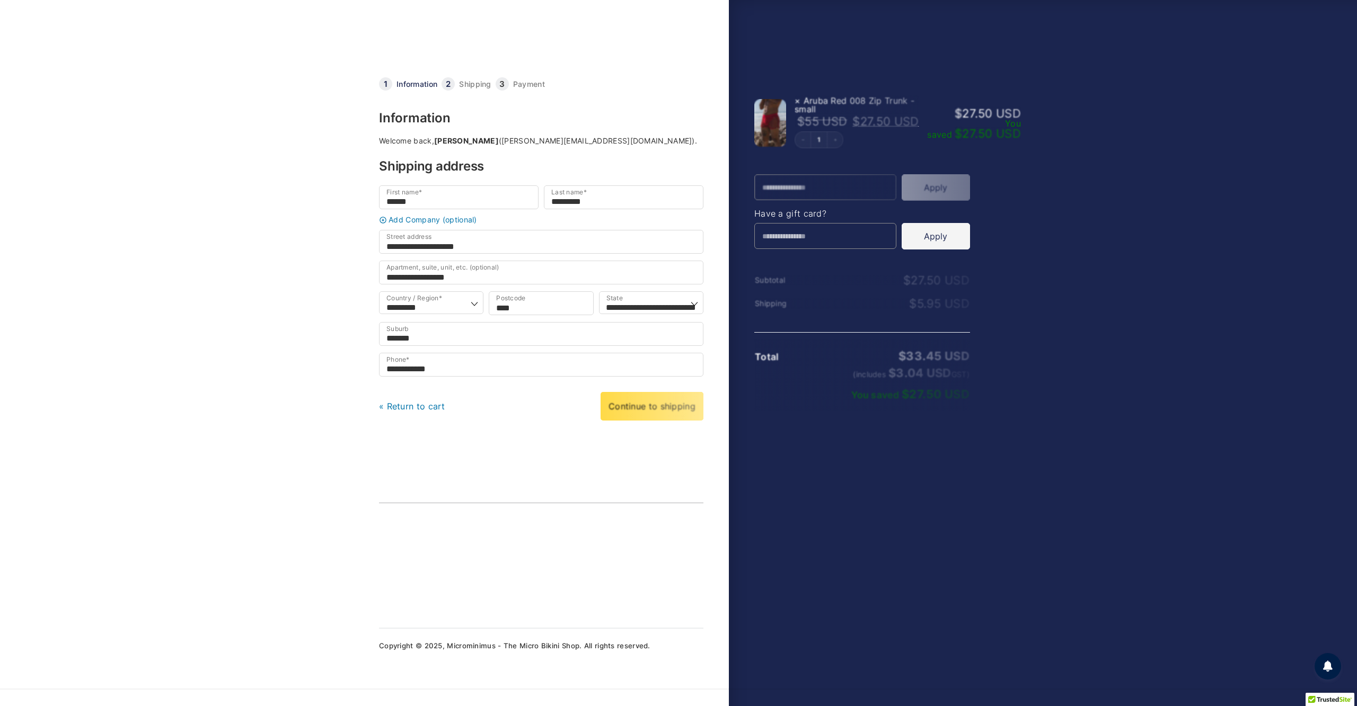
select select "***"
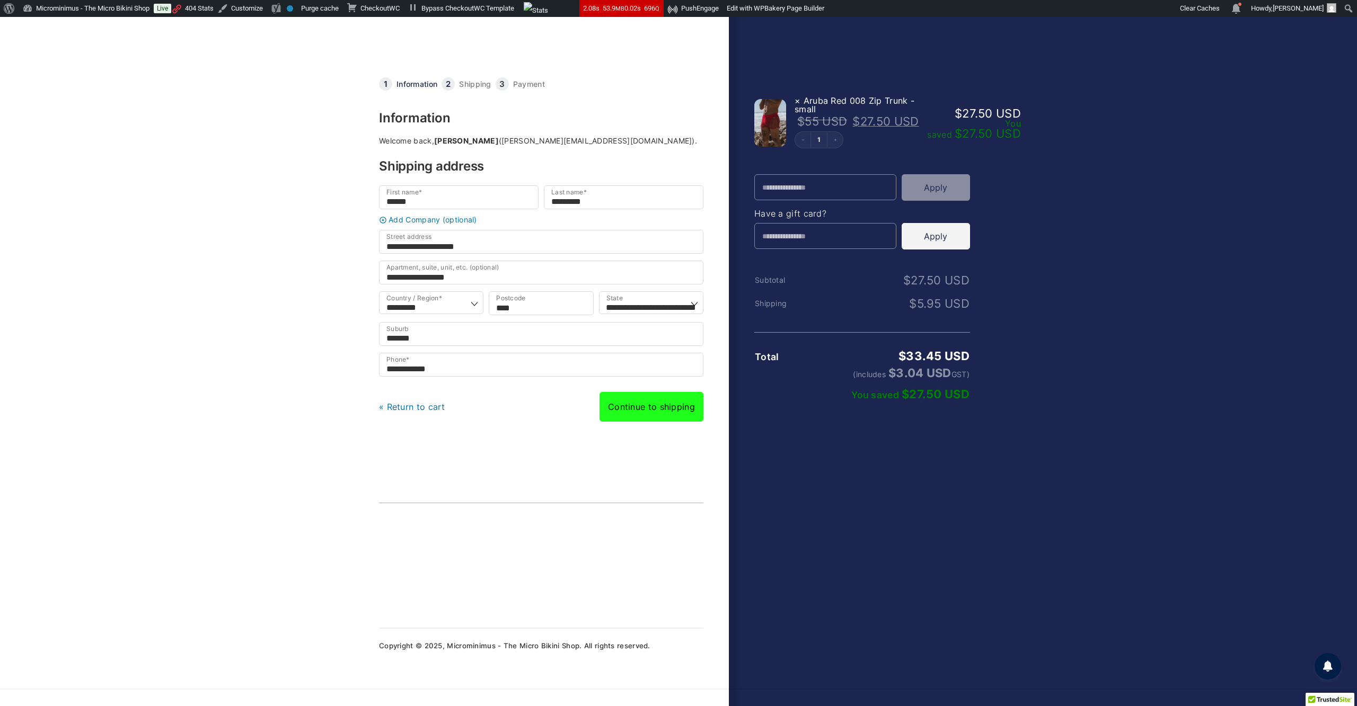
click at [656, 422] on link "Continue to shipping" at bounding box center [651, 407] width 104 height 30
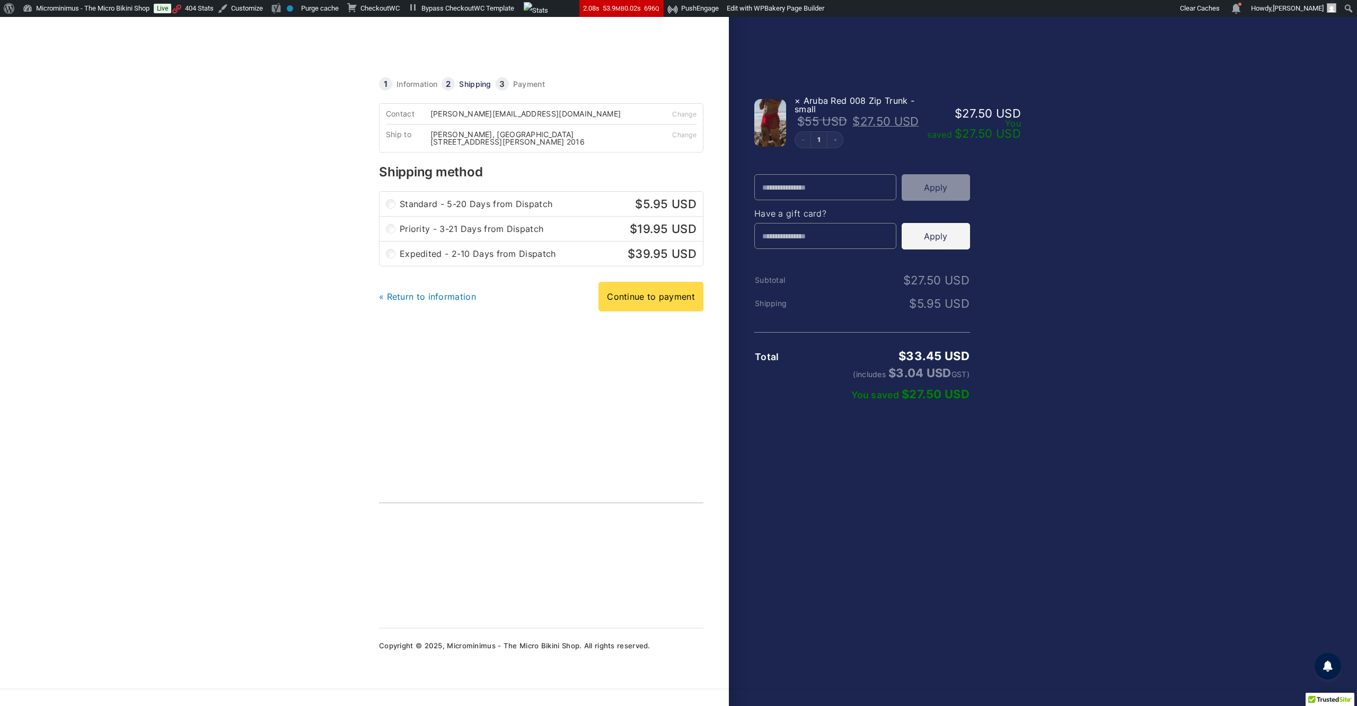
click at [649, 312] on link "Continue to payment" at bounding box center [650, 297] width 105 height 30
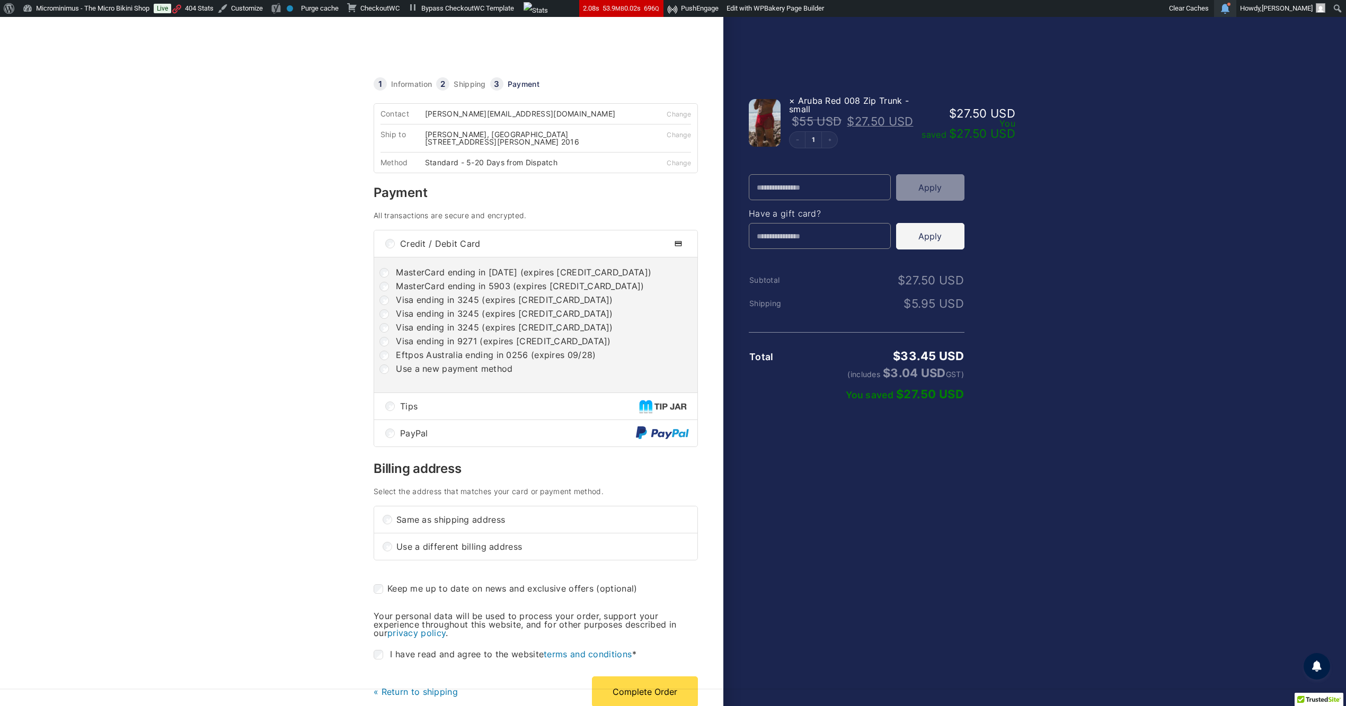
click at [1217, 13] on span "Toolbar" at bounding box center [1217, 8] width 0 height 17
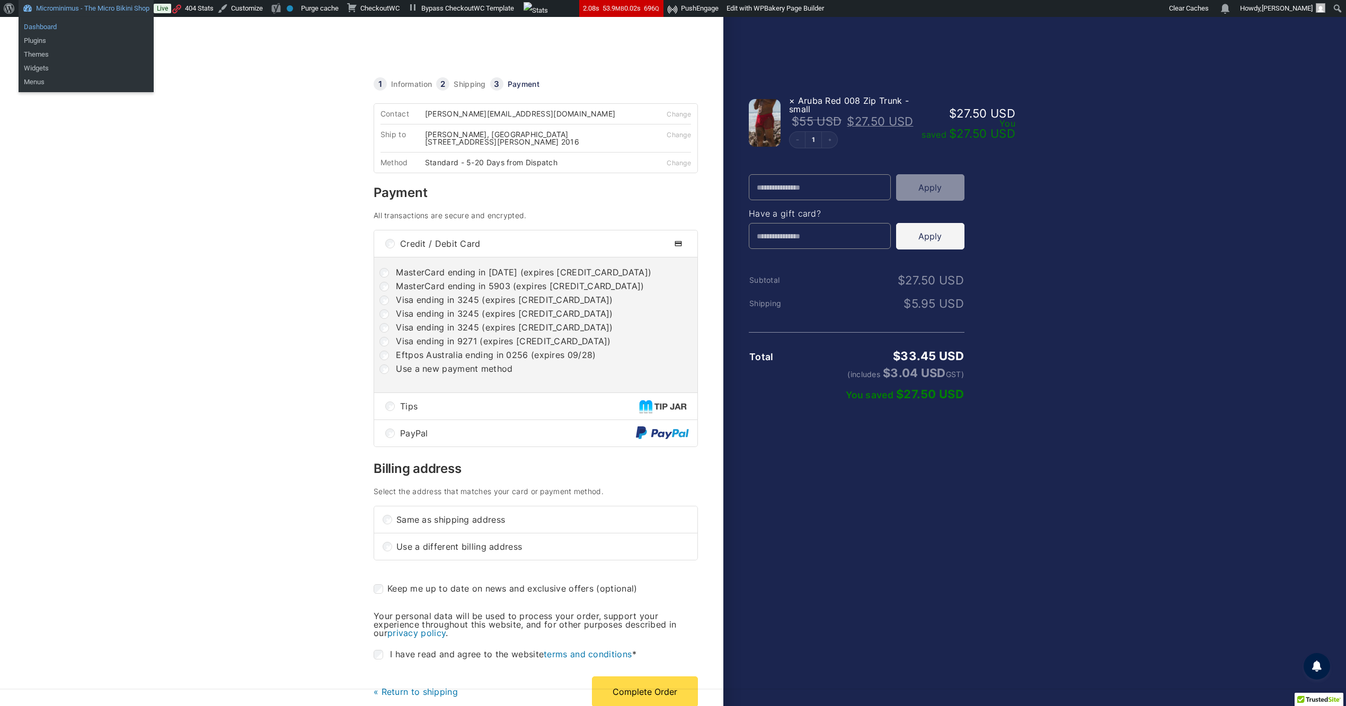
click at [49, 29] on link "Dashboard" at bounding box center [86, 27] width 135 height 14
